Goal: Book appointment/travel/reservation

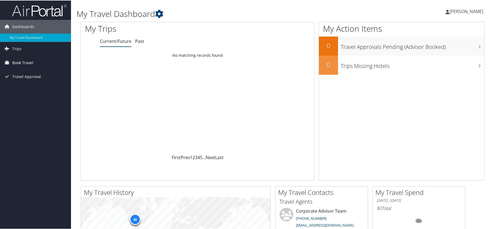
click at [26, 63] on span "Book Travel" at bounding box center [22, 62] width 21 height 14
click at [32, 88] on link "Book/Manage Online Trips" at bounding box center [35, 89] width 71 height 8
click at [42, 88] on link "Book/Manage Online Trips" at bounding box center [35, 89] width 71 height 8
click at [47, 89] on link "Book/Manage Online Trips" at bounding box center [35, 89] width 71 height 8
click at [21, 62] on span "Book Travel" at bounding box center [22, 62] width 21 height 14
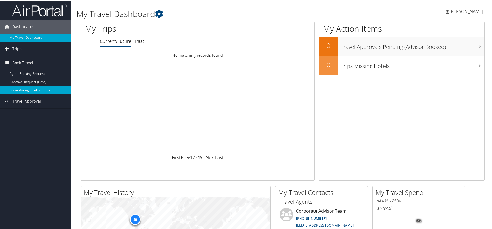
click at [23, 89] on link "Book/Manage Online Trips" at bounding box center [35, 89] width 71 height 8
